Goal: Transaction & Acquisition: Purchase product/service

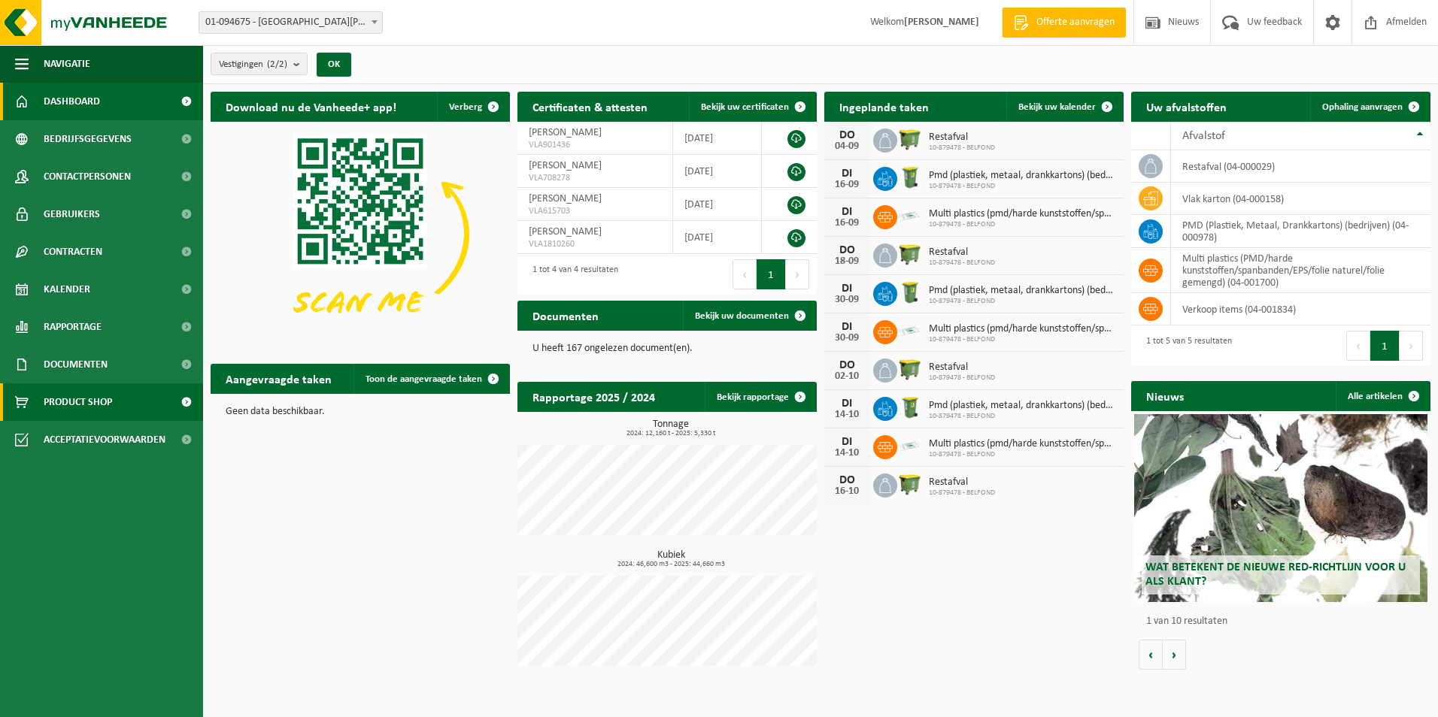
click at [74, 397] on span "Product Shop" at bounding box center [78, 403] width 68 height 38
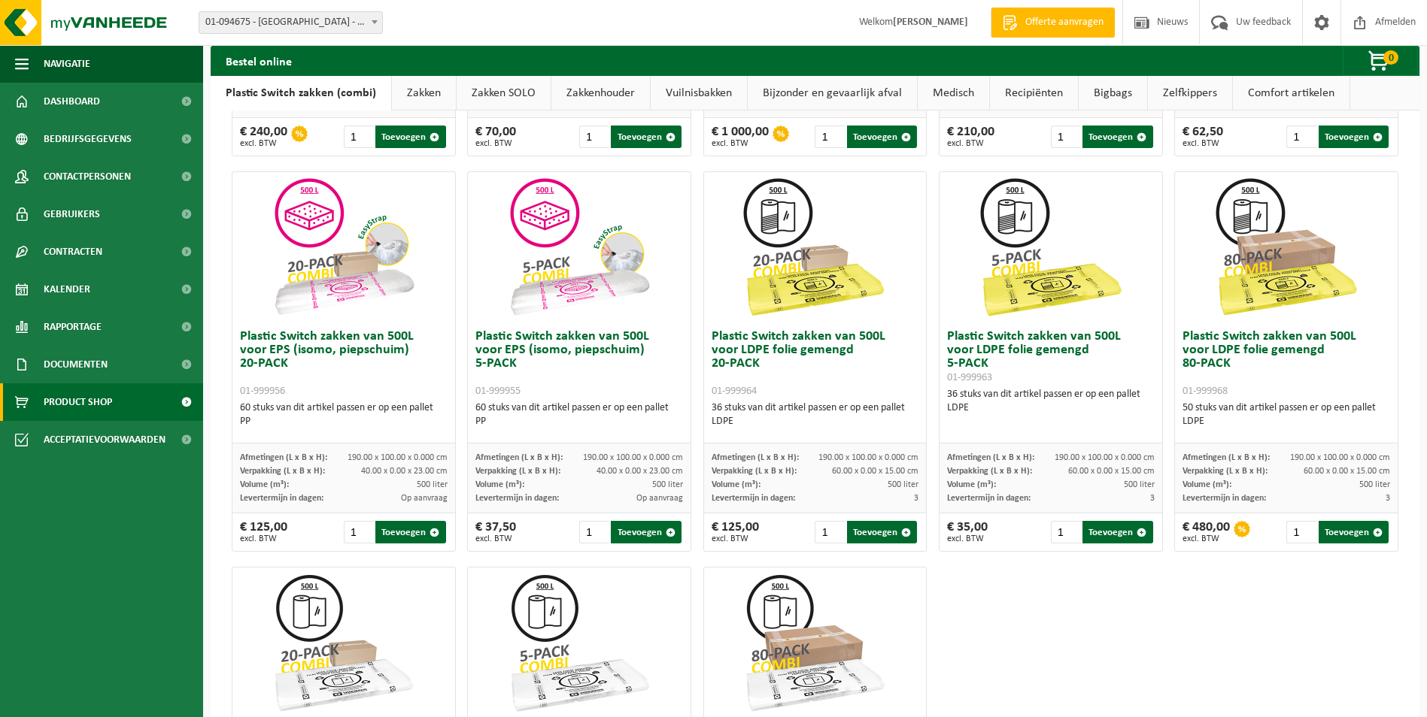
scroll to position [451, 0]
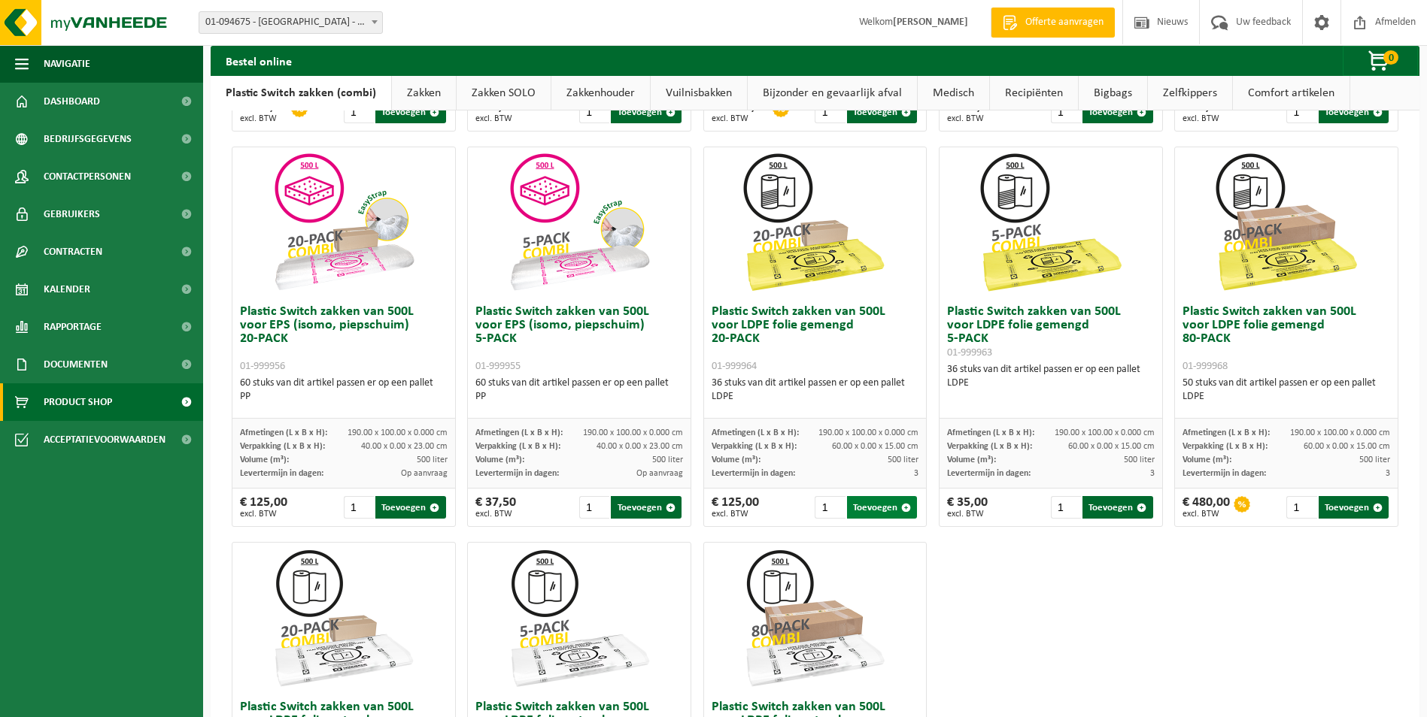
click at [868, 506] on button "Toevoegen" at bounding box center [882, 507] width 70 height 23
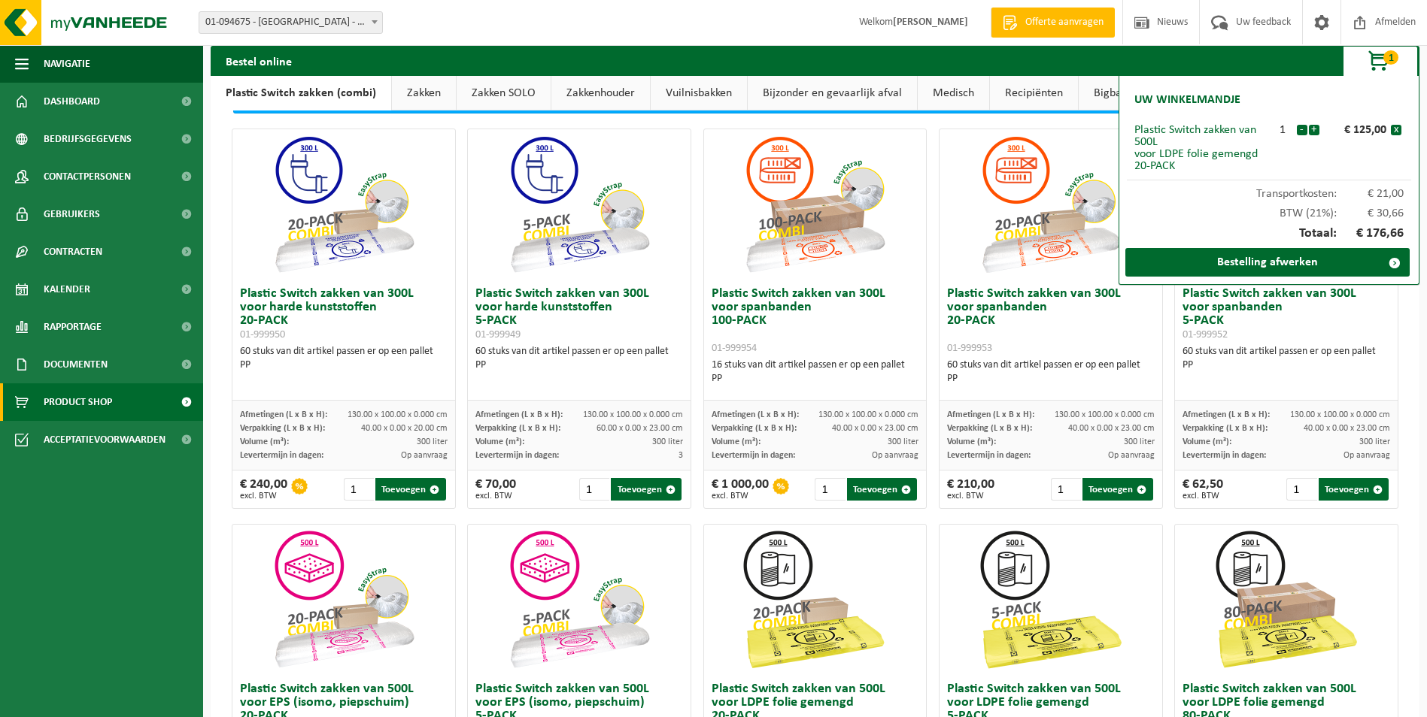
scroll to position [0, 0]
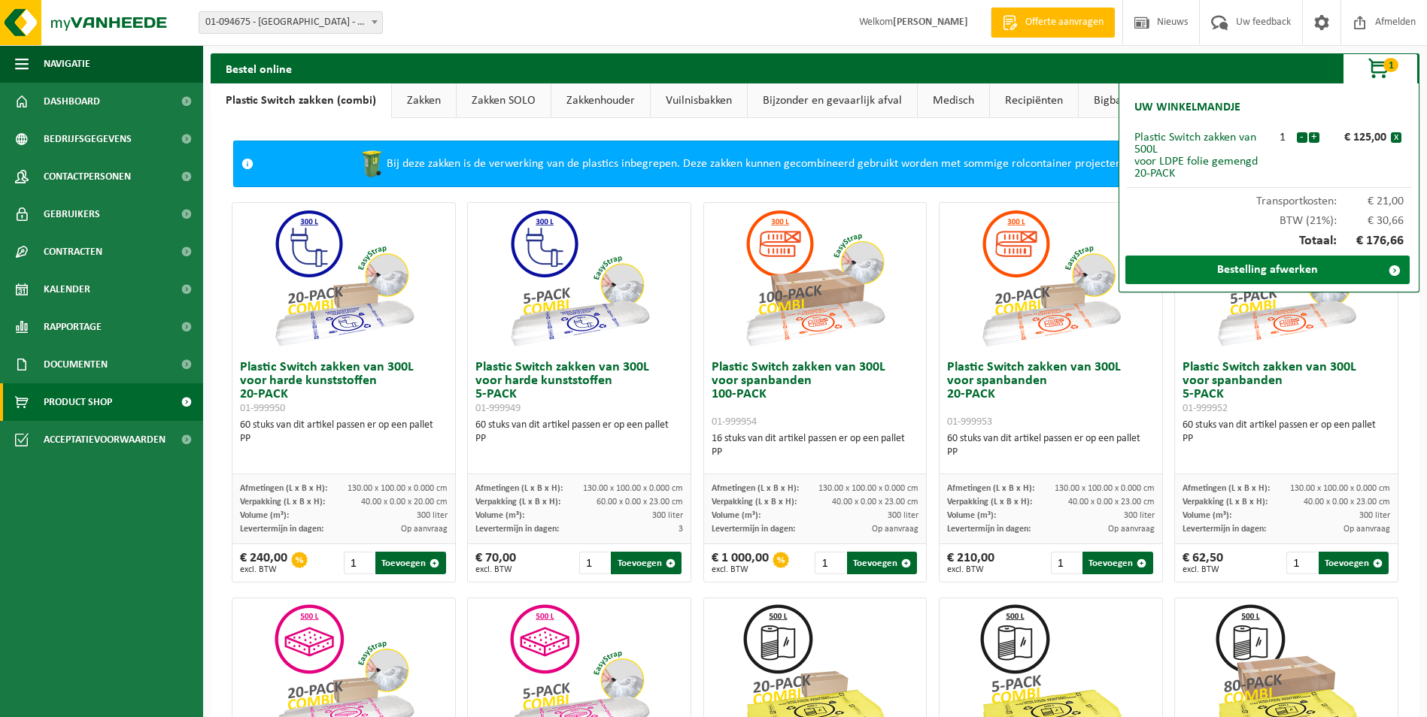
click at [1270, 276] on link "Bestelling afwerken" at bounding box center [1267, 270] width 284 height 29
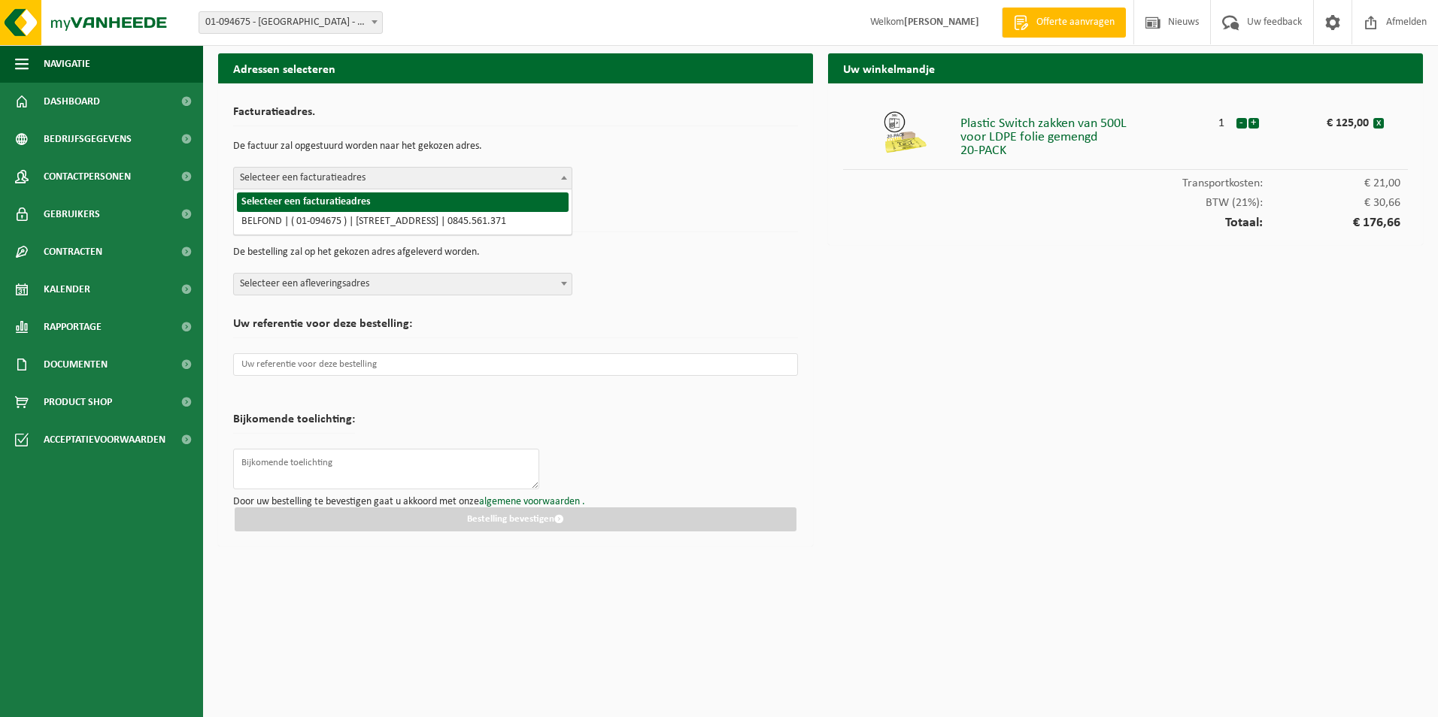
click at [446, 180] on span "Selecteer een facturatieadres" at bounding box center [403, 178] width 338 height 21
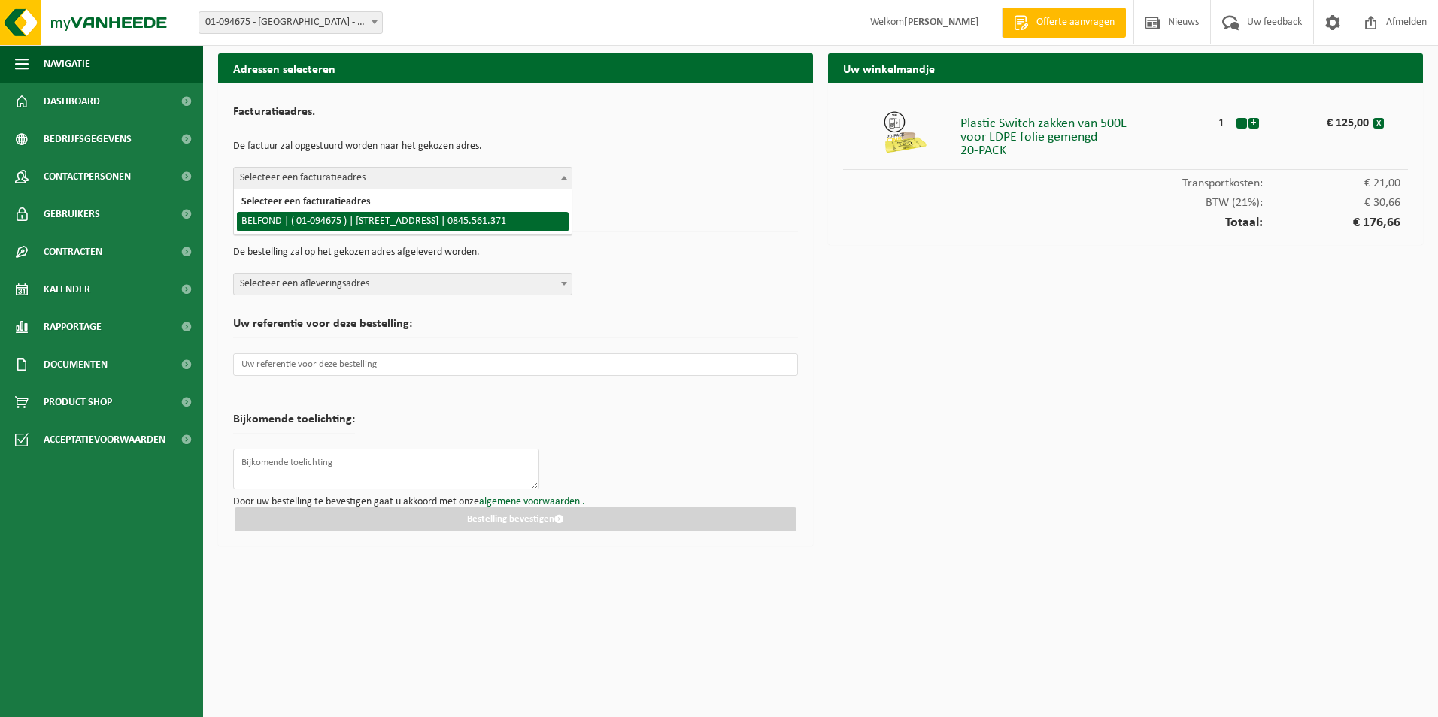
select select "9159"
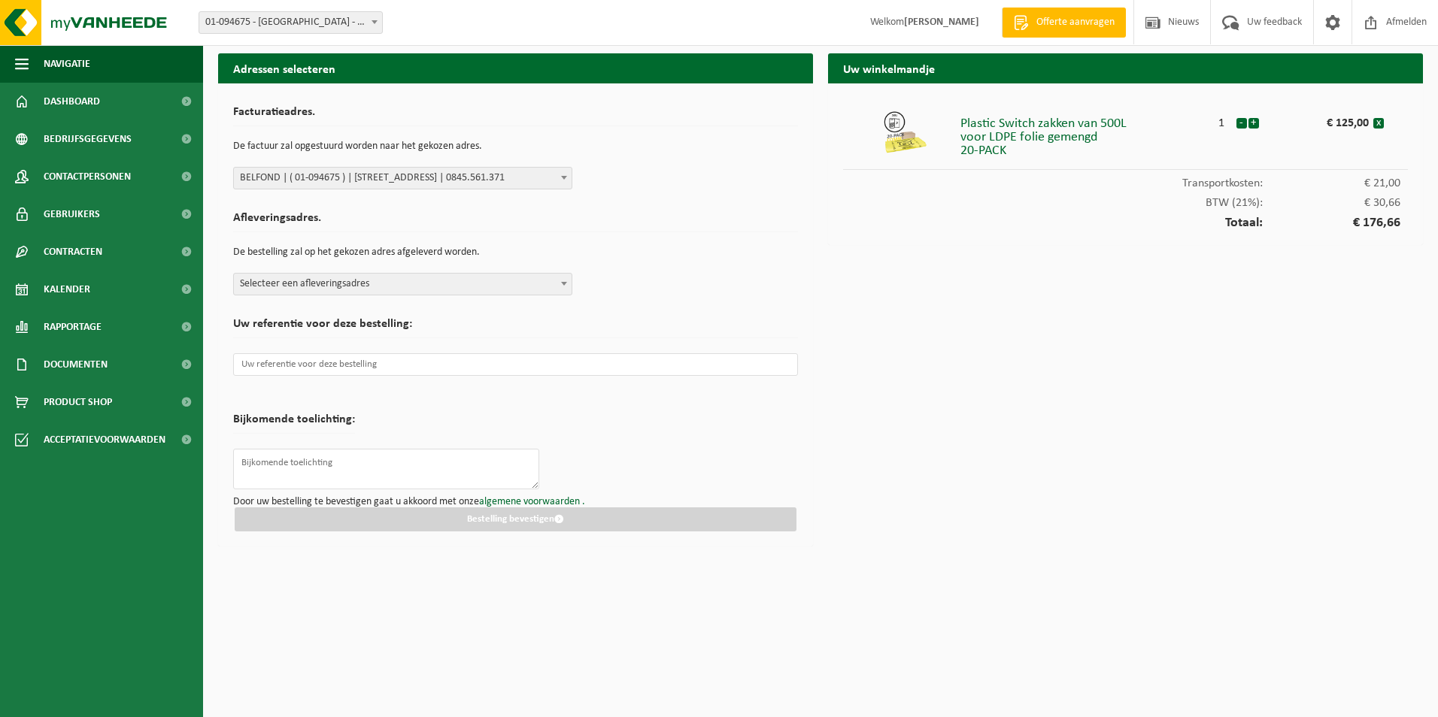
click at [436, 284] on span "Selecteer een afleveringsadres" at bounding box center [403, 284] width 338 height 21
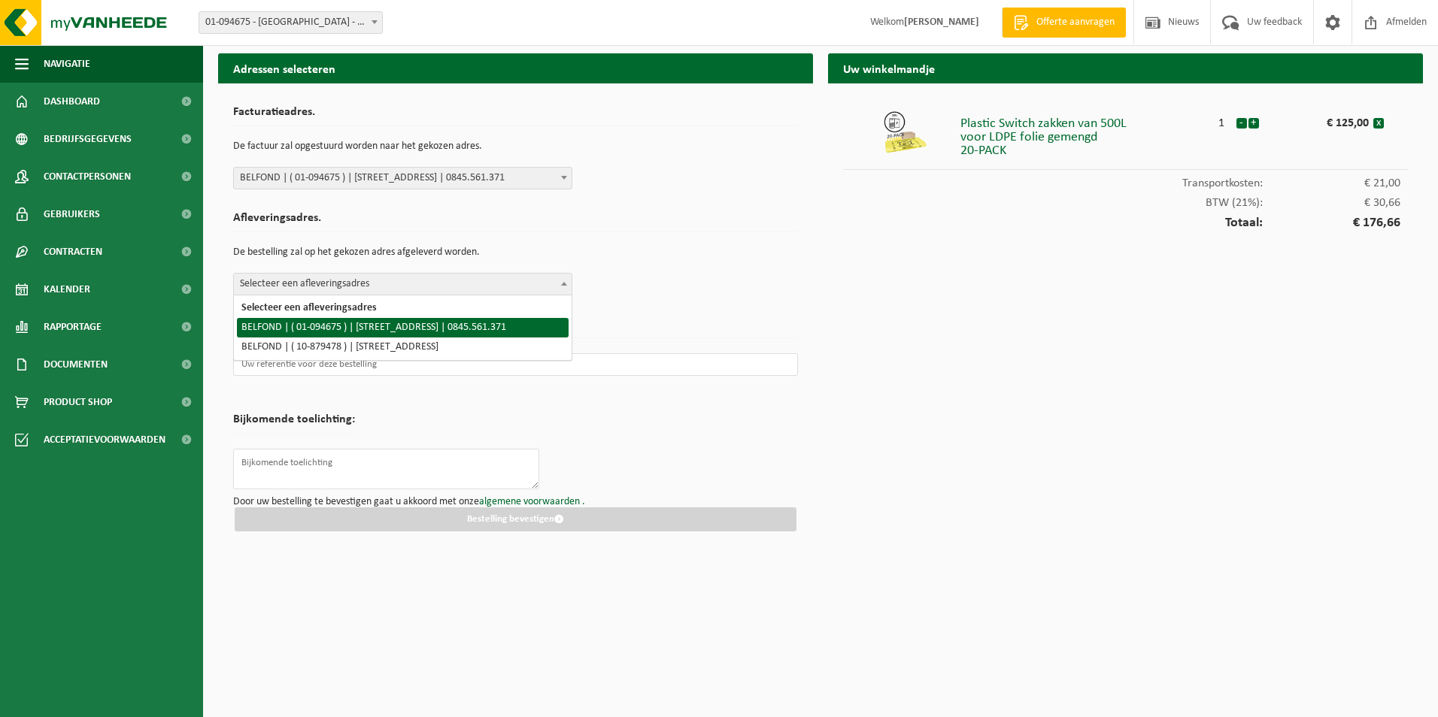
select select "9159"
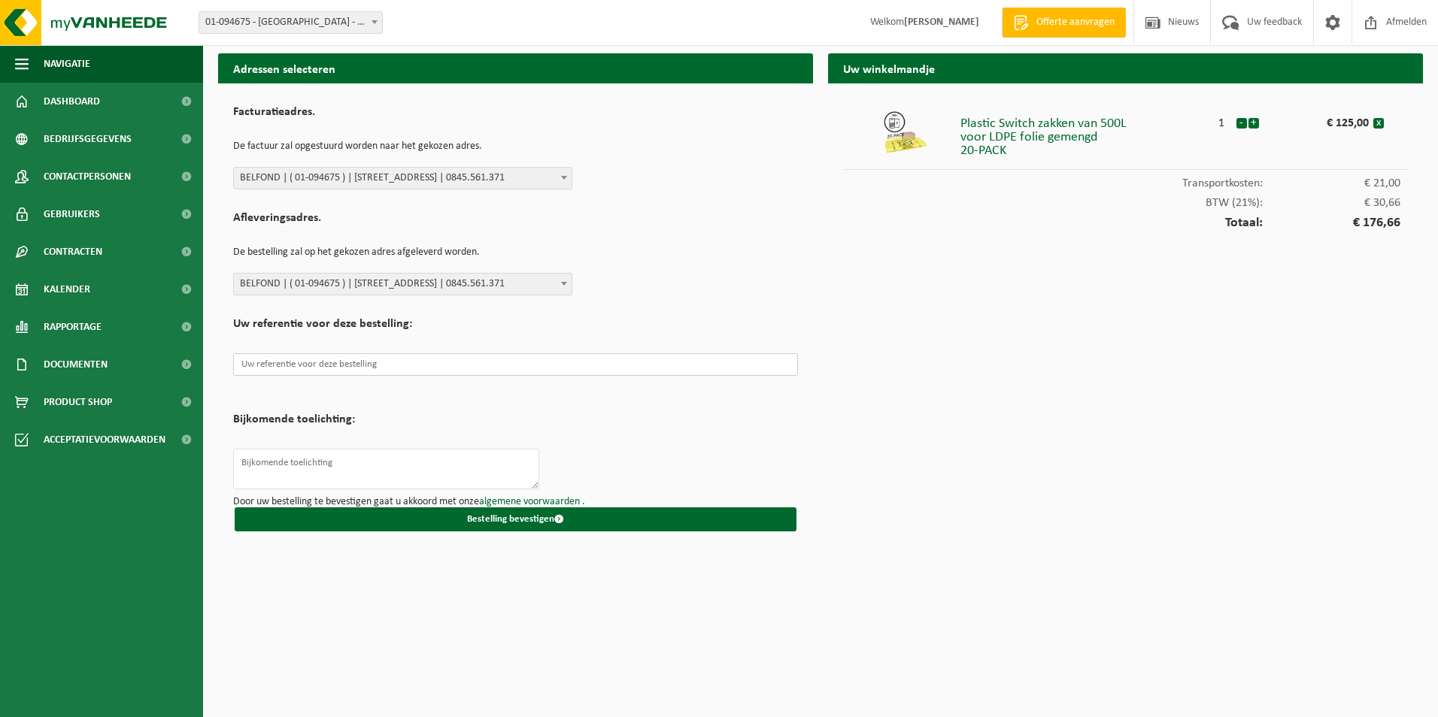
click at [482, 372] on input "text" at bounding box center [515, 364] width 565 height 23
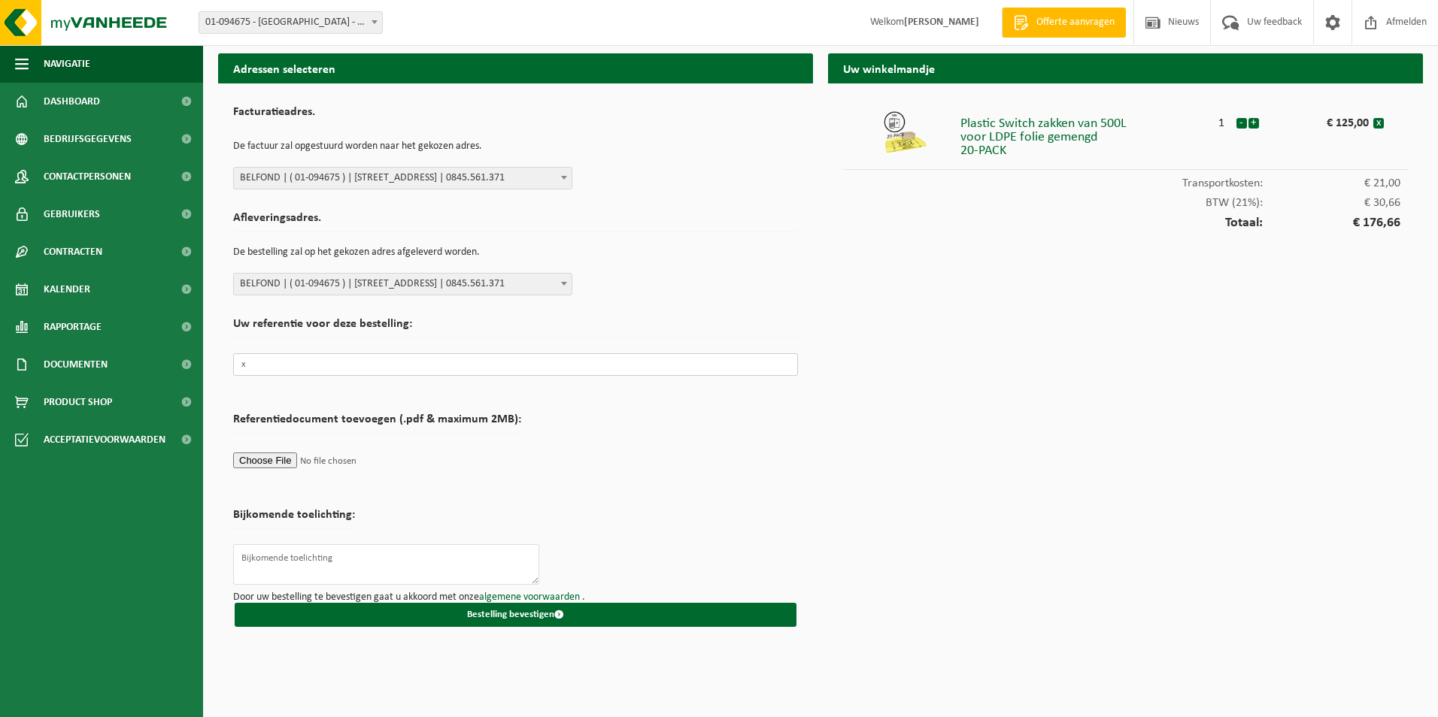
type input "x"
click at [487, 460] on input "file" at bounding box center [377, 460] width 288 height 23
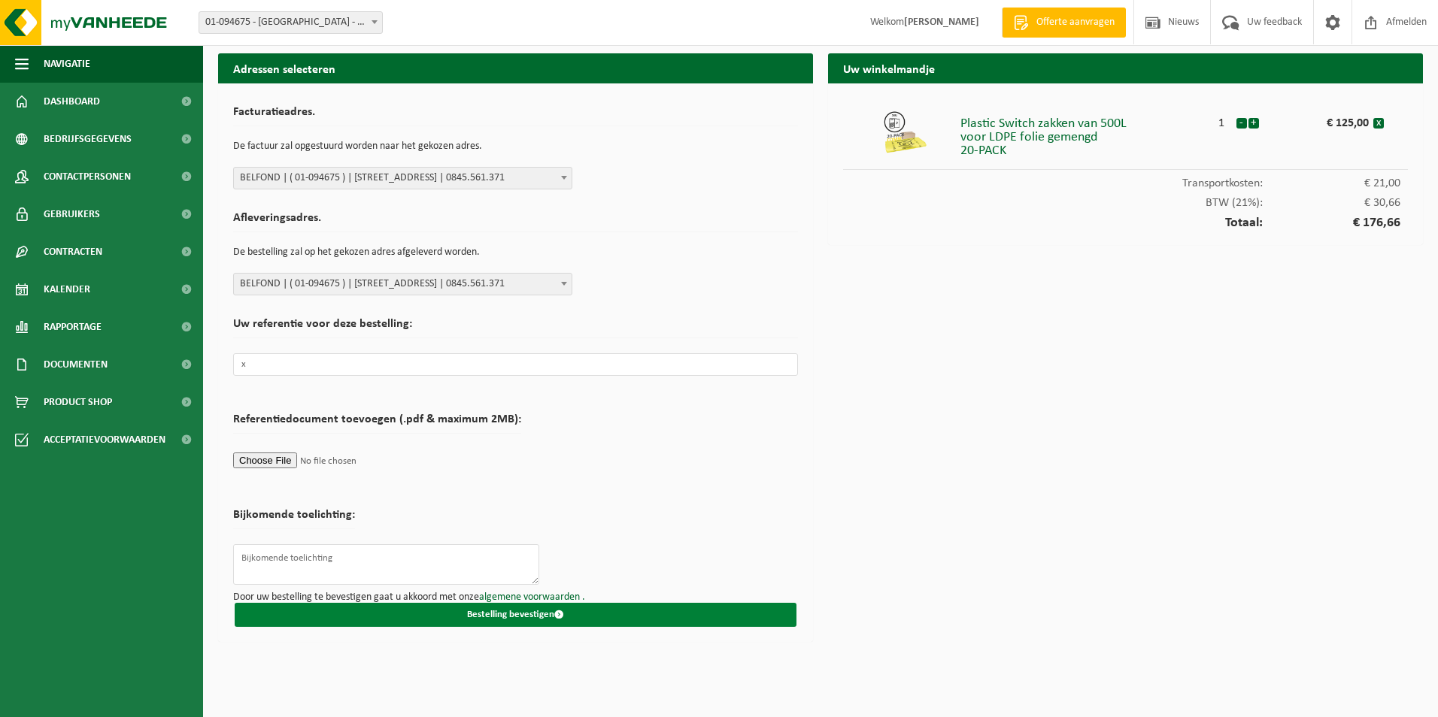
click at [464, 606] on button "Bestelling bevestigen" at bounding box center [516, 615] width 562 height 24
